Goal: Information Seeking & Learning: Check status

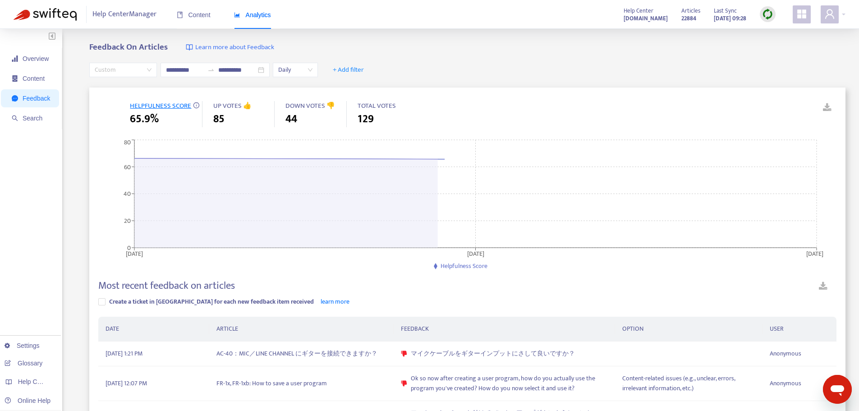
click at [121, 73] on span "Custom" at bounding box center [123, 70] width 57 height 14
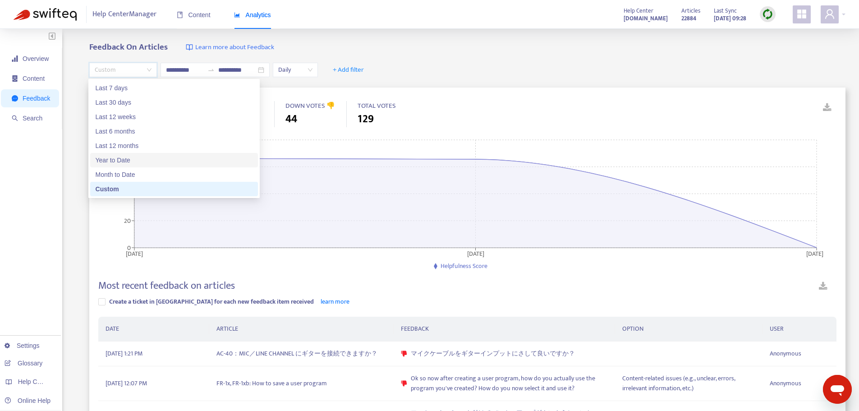
click at [134, 158] on div "Year to Date" at bounding box center [174, 160] width 157 height 10
type input "**********"
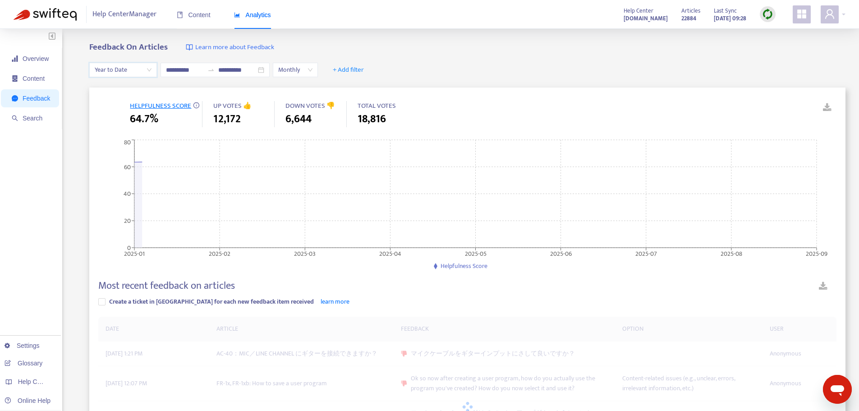
click at [449, 47] on div "Feedback On Articles Learn more about Feedback" at bounding box center [467, 47] width 756 height 10
